Goal: Communication & Community: Answer question/provide support

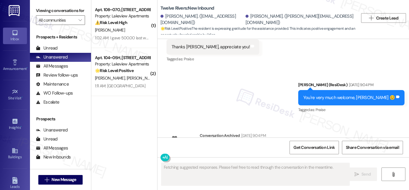
scroll to position [2457, 0]
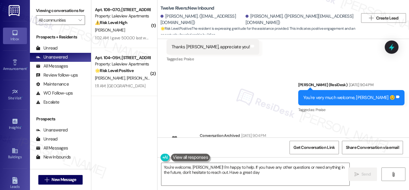
type textarea "You're welcome, Tara! I'm happy to help. If you have any other questions or nee…"
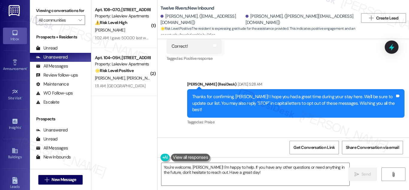
scroll to position [2338, 0]
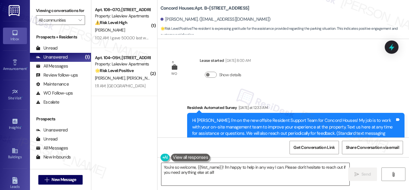
scroll to position [729, 0]
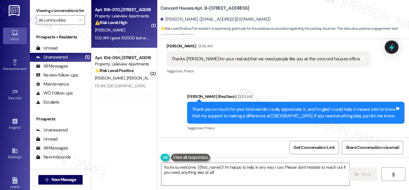
click at [100, 32] on span "[PERSON_NAME]" at bounding box center [110, 29] width 30 height 5
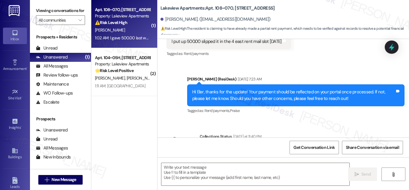
scroll to position [1958, 0]
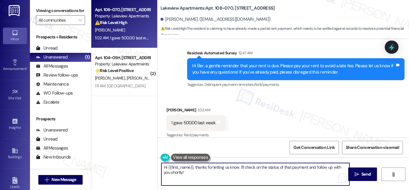
click at [274, 168] on textarea "Hi {{first_name}}, thanks for letting us know. I'll check on the status of that…" at bounding box center [256, 174] width 188 height 22
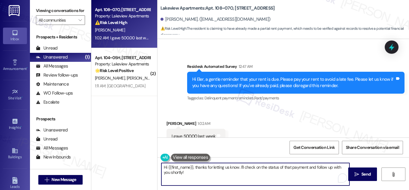
scroll to position [1959, 0]
